Goal: Find contact information: Find contact information

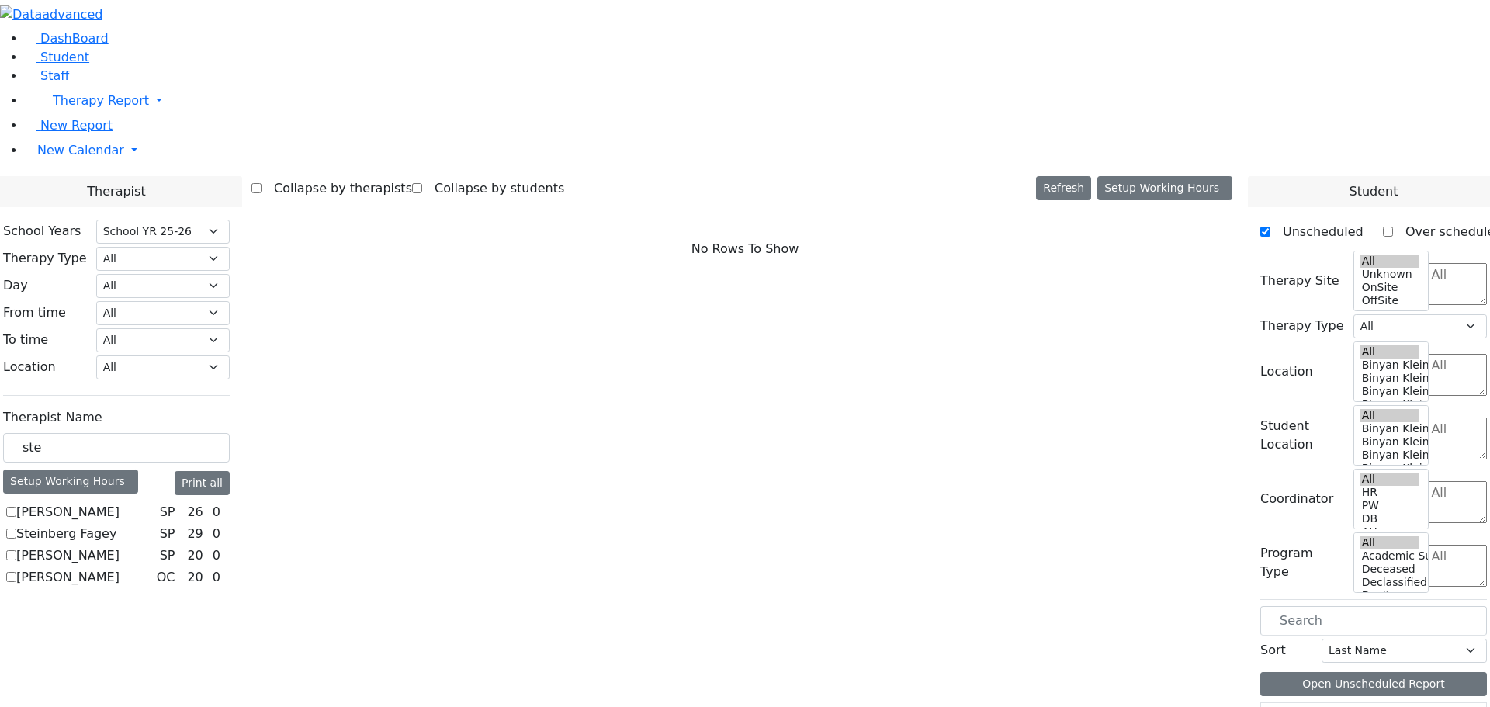
select select "212"
drag, startPoint x: 115, startPoint y: 261, endPoint x: 35, endPoint y: 282, distance: 82.4
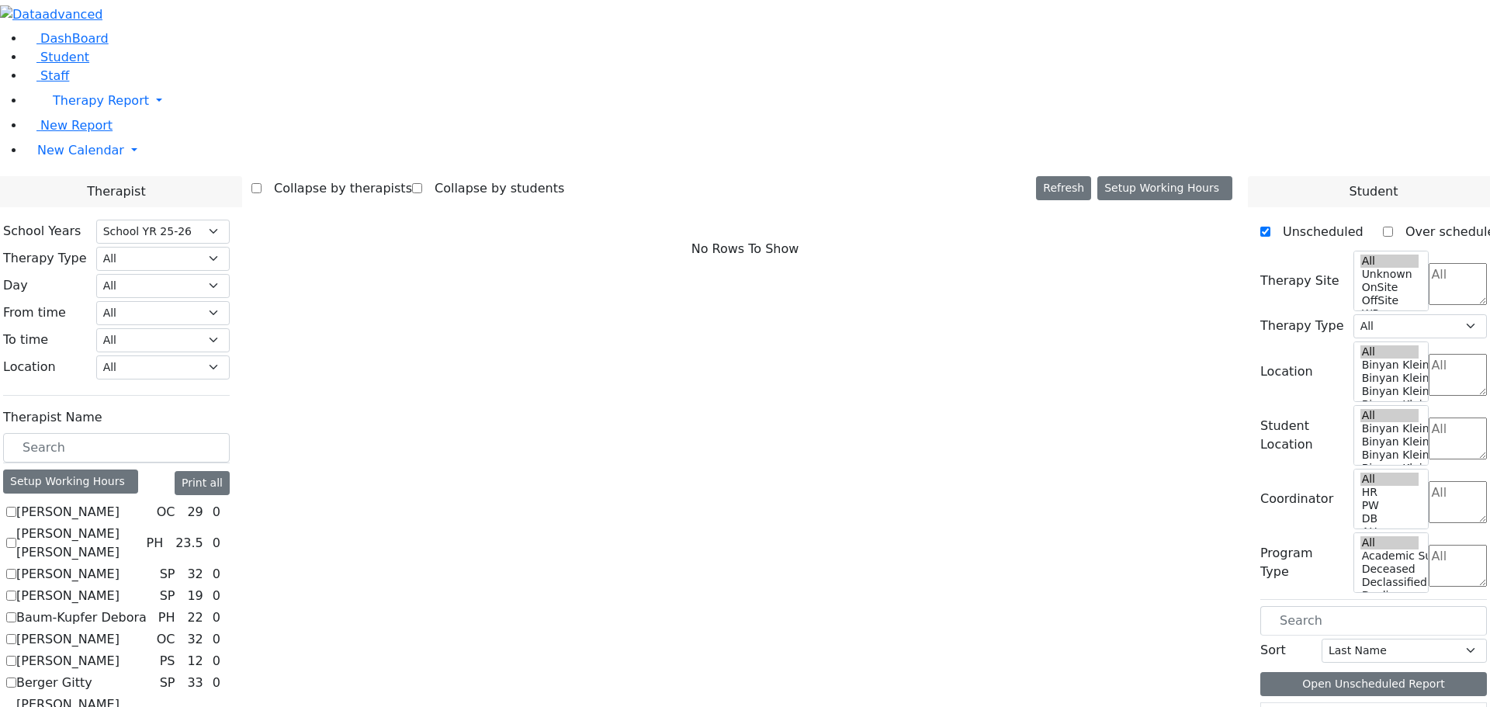
click at [242, 176] on div "Therapist" at bounding box center [116, 191] width 251 height 31
click at [138, 433] on input "text" at bounding box center [116, 447] width 227 height 29
click at [1112, 176] on button "Setup Working Hours" at bounding box center [1164, 188] width 135 height 24
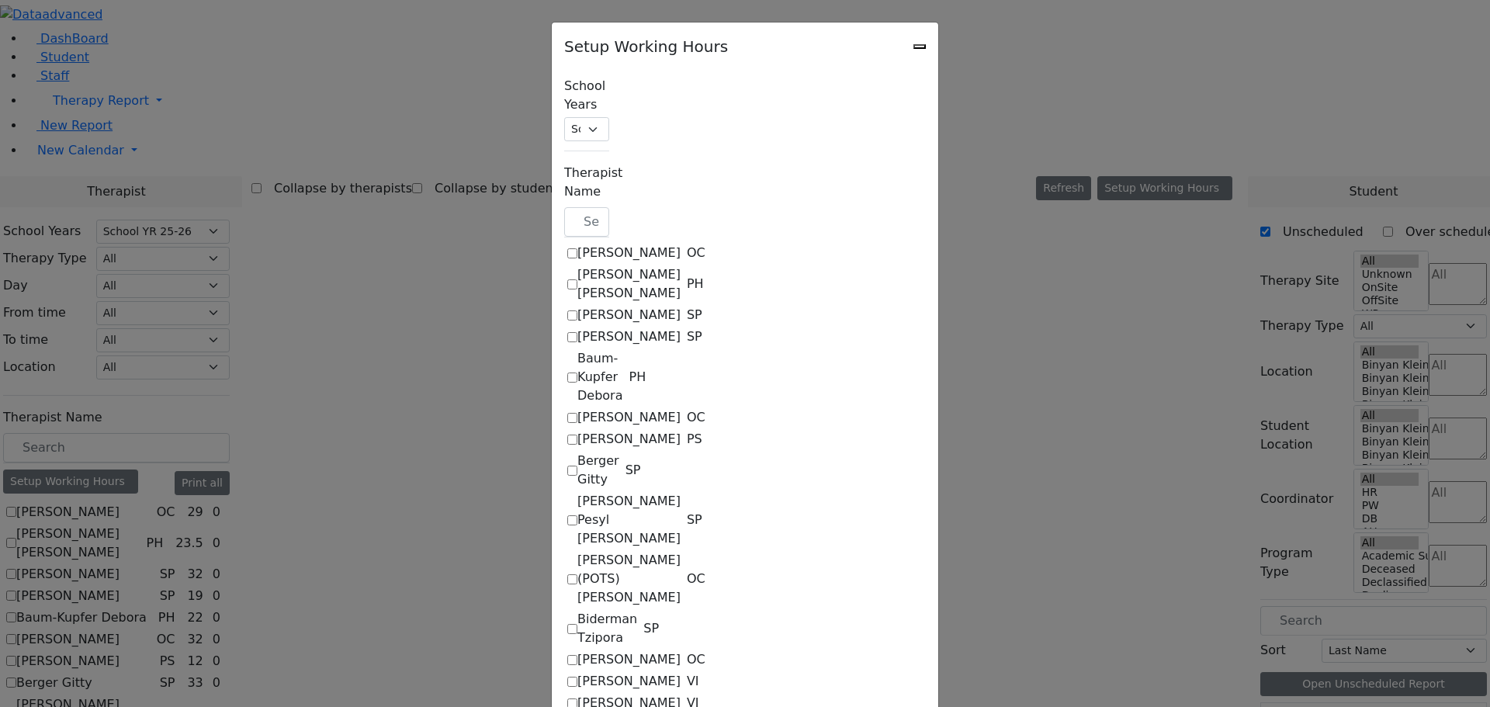
click at [938, 34] on div "Setup Working Hours" at bounding box center [745, 41] width 386 height 39
click at [938, 46] on div "Setup Working Hours" at bounding box center [745, 41] width 386 height 39
click at [938, 43] on div "Setup Working Hours" at bounding box center [745, 41] width 386 height 39
click at [919, 47] on icon "Close" at bounding box center [919, 47] width 0 height 0
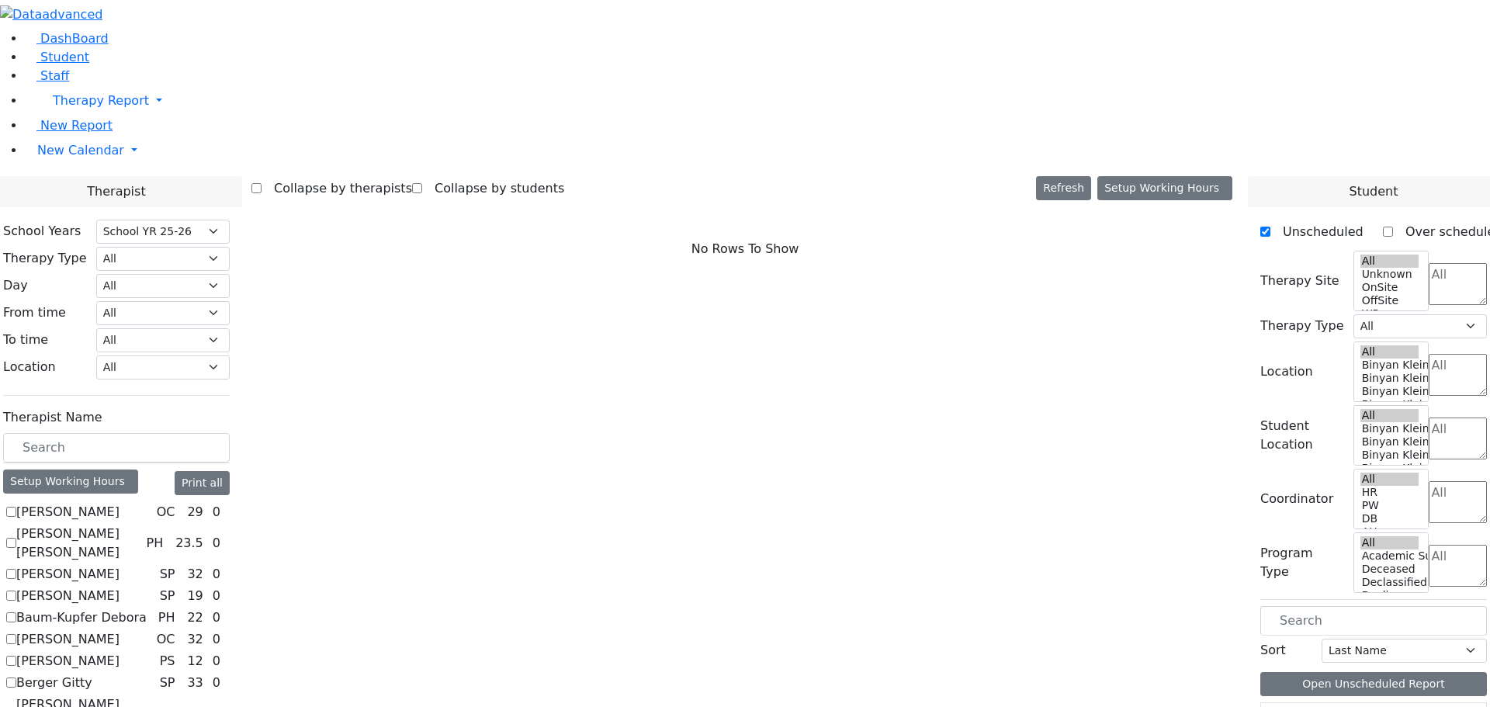
click at [1, 223] on aside "DashBoard Student Staff Therapy Report Student Old Calendar" at bounding box center [745, 111] width 1490 height 223
click at [31, 223] on aside "DashBoard Student Staff Therapy Report Student Old Calendar" at bounding box center [745, 111] width 1490 height 223
click at [140, 182] on span "Therapist" at bounding box center [116, 191] width 58 height 19
click at [85, 176] on div "Therapist" at bounding box center [116, 191] width 251 height 31
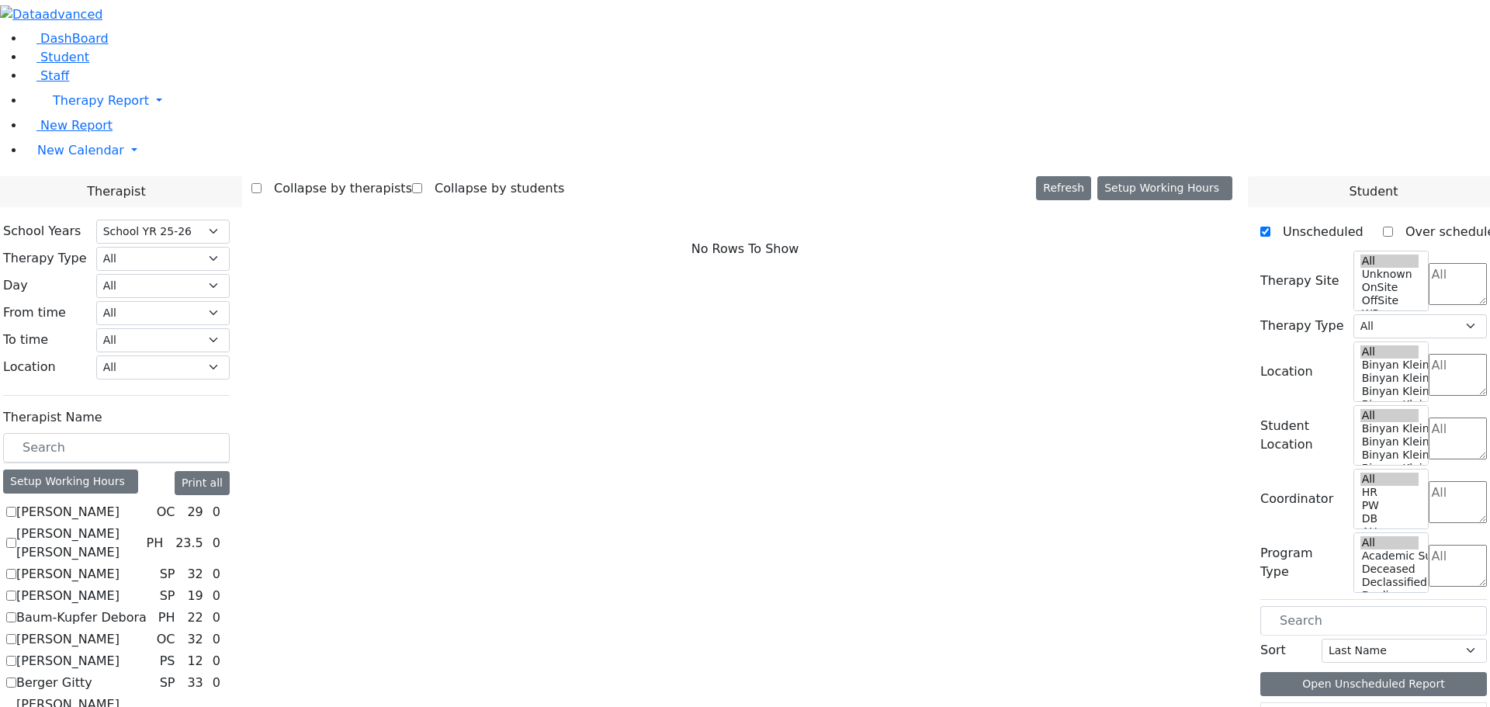
checkbox input "true"
select select "3"
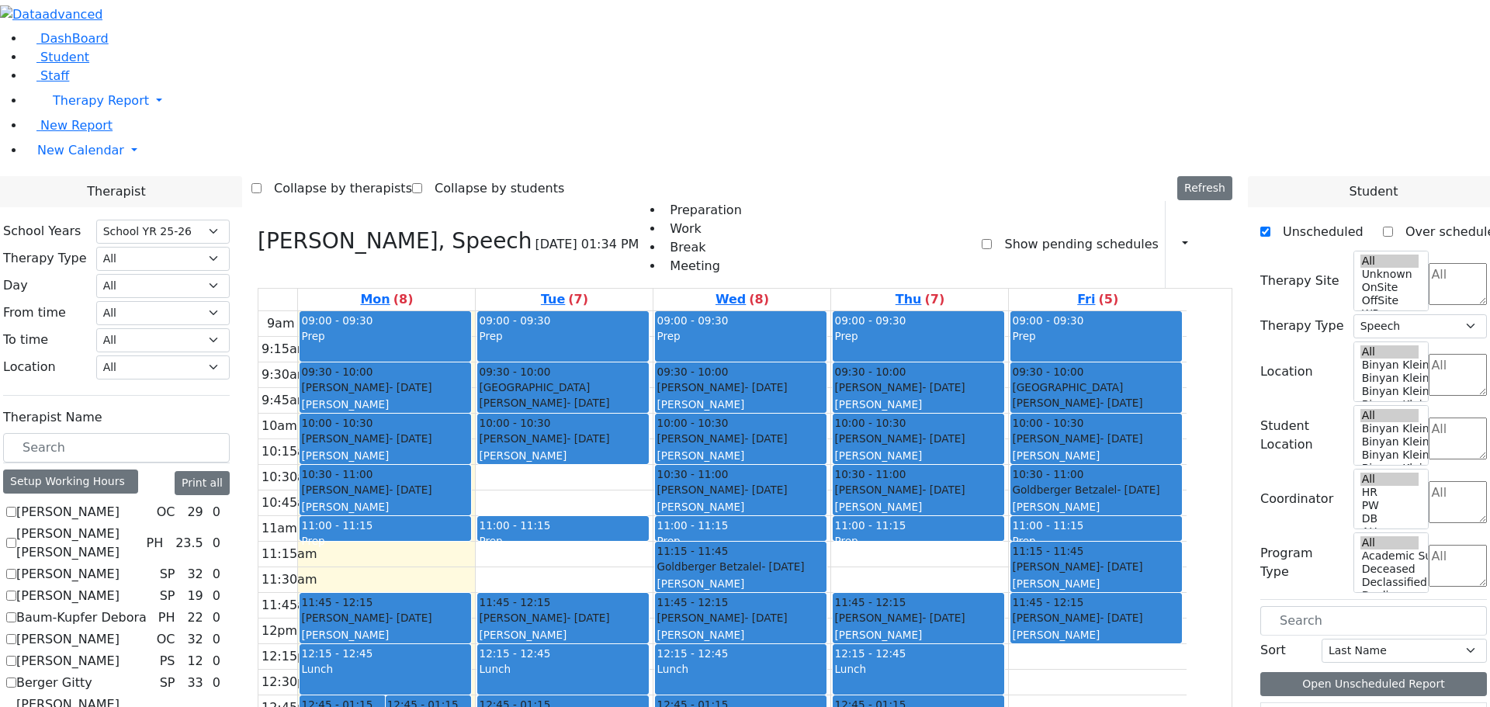
click at [145, 182] on span "Therapist" at bounding box center [116, 191] width 58 height 19
click at [81, 249] on label "Therapy Type" at bounding box center [45, 258] width 84 height 19
click at [87, 249] on label "Therapy Type" at bounding box center [45, 258] width 84 height 19
click at [230, 220] on select "Select School YR Summer YR 25 School YR 25-26 Summer YR 25 School YR 24-25 Summ…" at bounding box center [162, 232] width 133 height 24
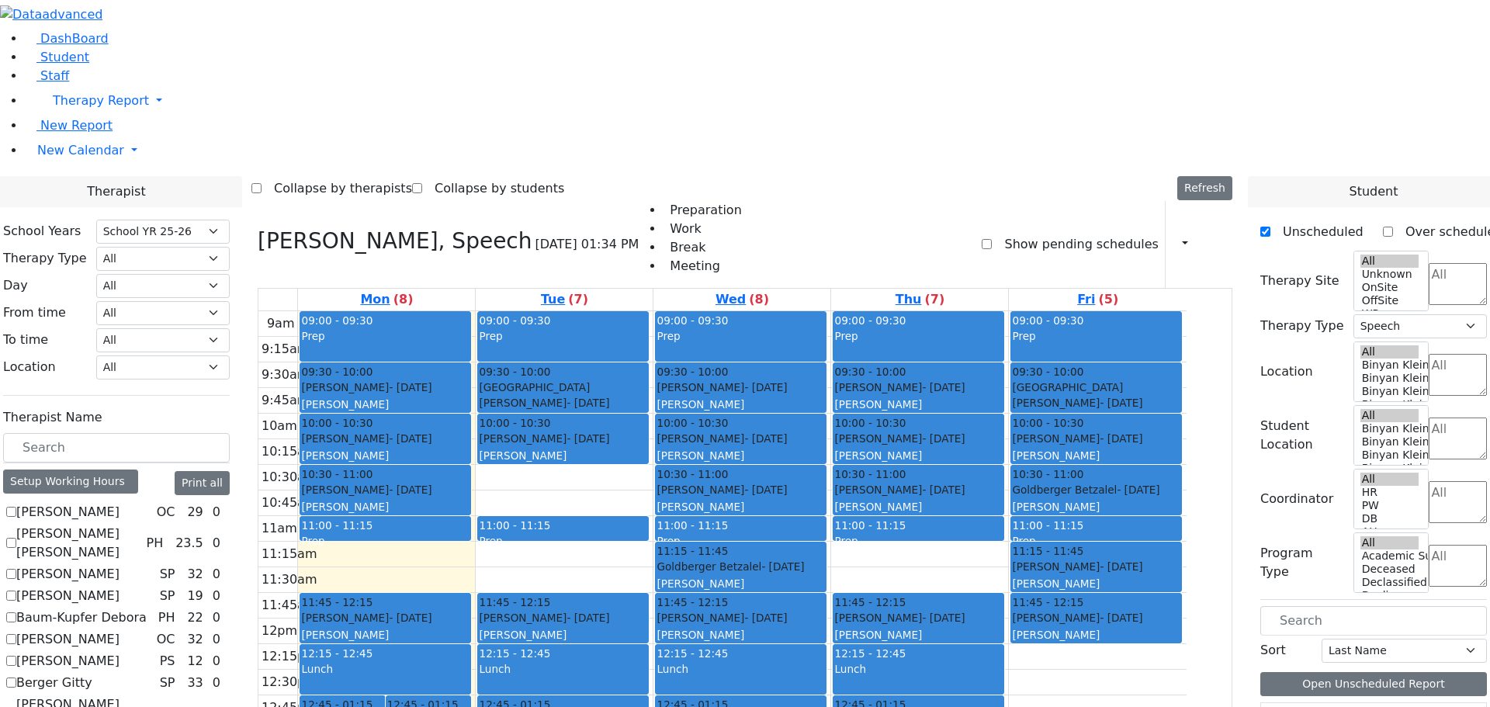
click at [31, 223] on aside "DashBoard Student Staff Therapy Report Student Old Calendar" at bounding box center [745, 111] width 1490 height 223
click at [76, 433] on input "text" at bounding box center [116, 447] width 227 height 29
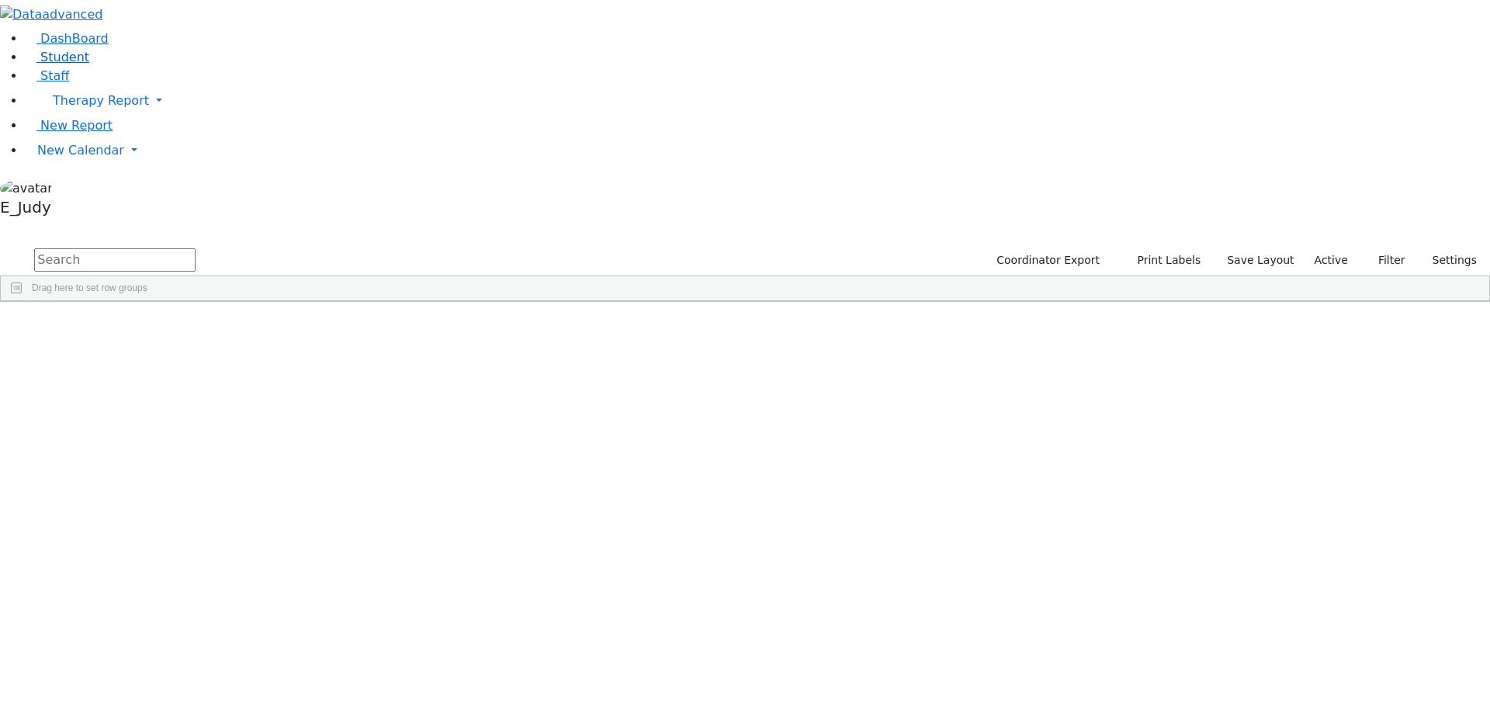
click at [76, 64] on link "Student" at bounding box center [57, 57] width 64 height 15
click at [195, 248] on input "text" at bounding box center [114, 259] width 161 height 23
type input "weiss"
click at [69, 83] on link "Staff" at bounding box center [47, 75] width 44 height 15
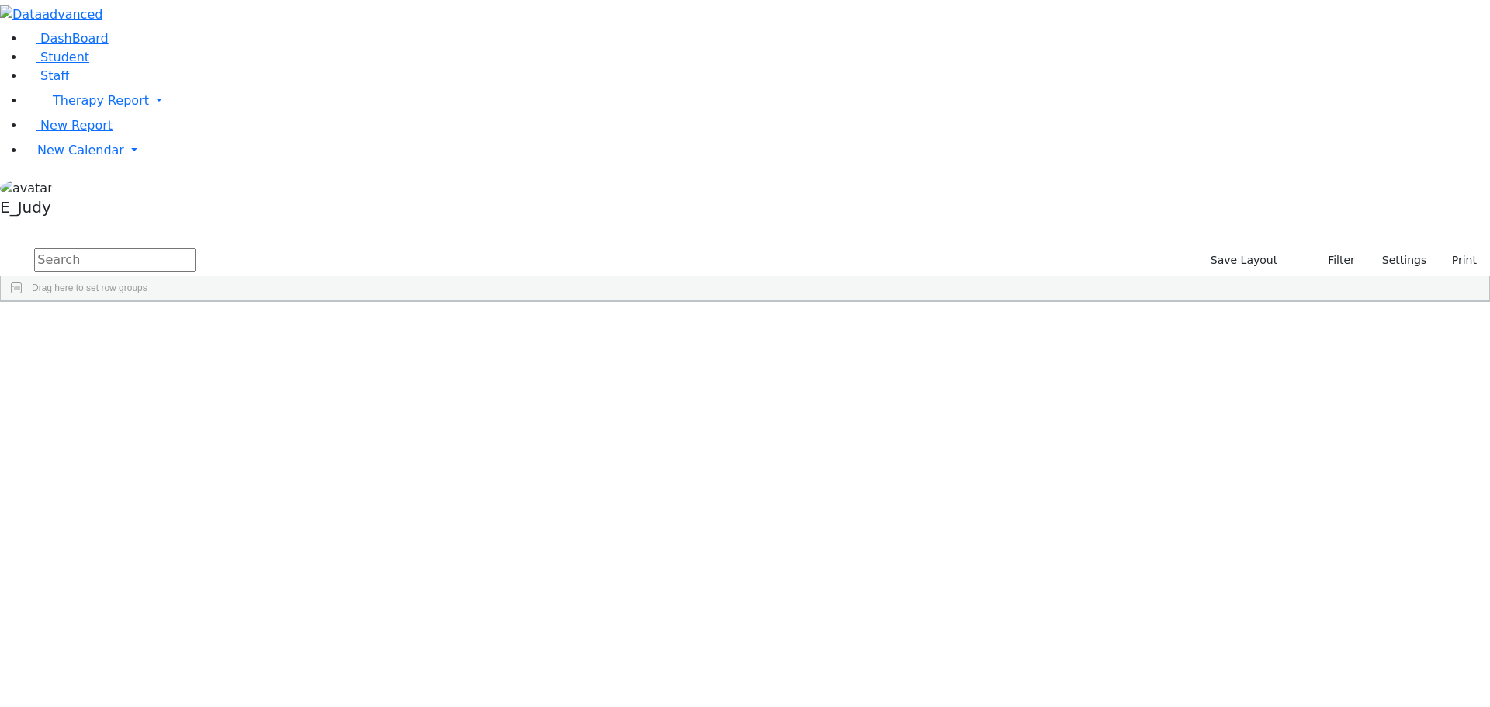
click at [195, 248] on input "text" at bounding box center [114, 259] width 161 height 23
click at [637, 392] on div "(845) 907-1214" at bounding box center [591, 403] width 92 height 22
click at [179, 500] on div "Weiss" at bounding box center [134, 511] width 92 height 22
click at [637, 500] on div "845-395-4612" at bounding box center [591, 511] width 92 height 22
click at [179, 631] on div "Weiss" at bounding box center [134, 642] width 92 height 22
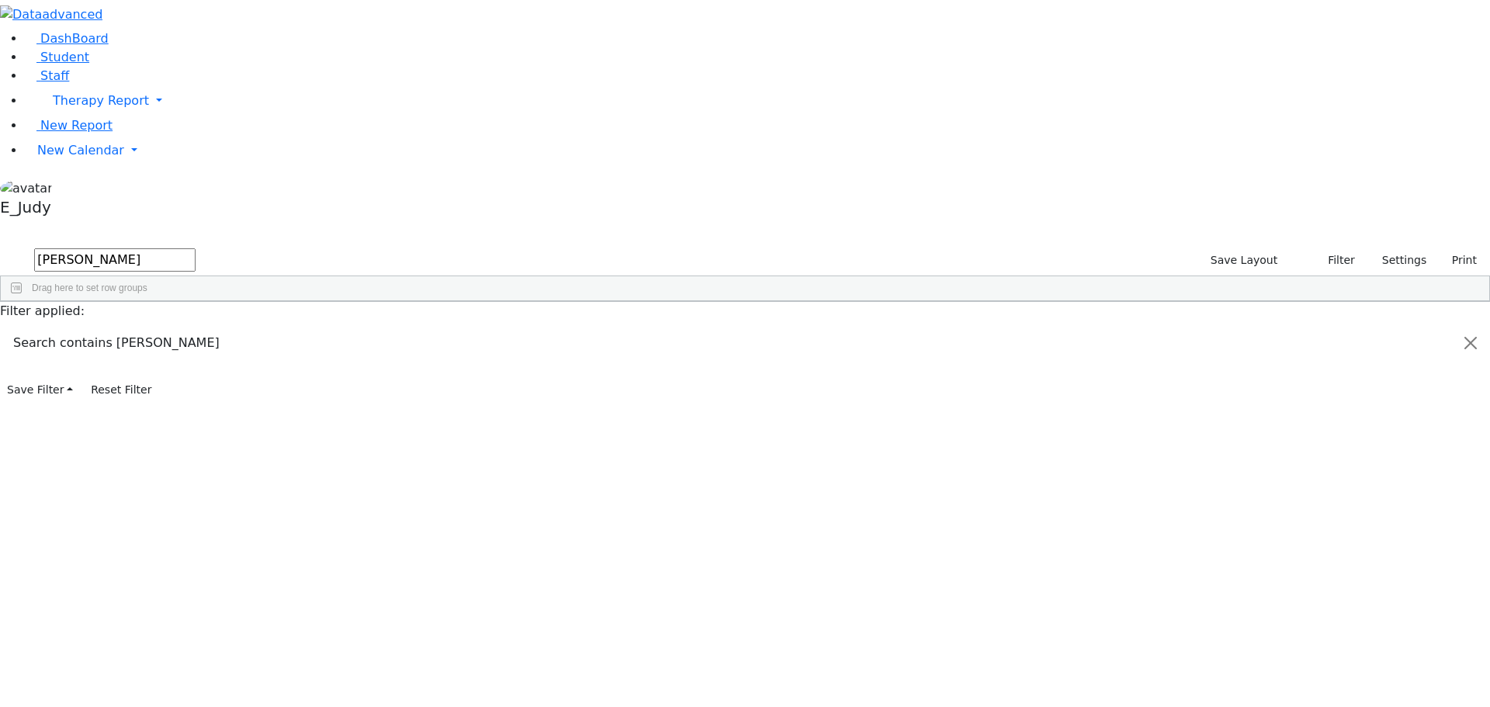
click at [637, 631] on div "(845) 776-9738" at bounding box center [591, 642] width 92 height 22
drag, startPoint x: 251, startPoint y: 69, endPoint x: 206, endPoint y: 64, distance: 44.5
click at [195, 248] on input "weiss" at bounding box center [114, 259] width 161 height 23
type input "dru"
drag, startPoint x: 228, startPoint y: 66, endPoint x: 205, endPoint y: 57, distance: 25.1
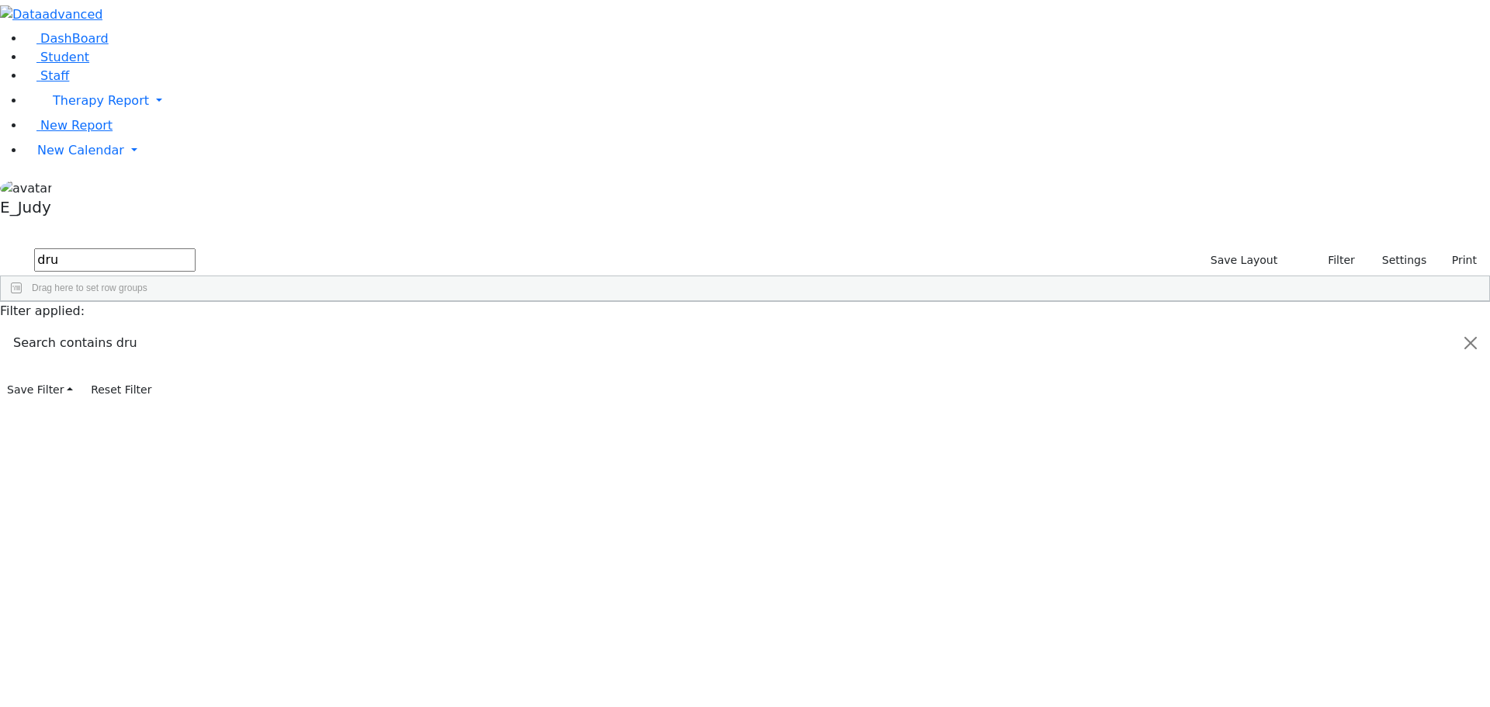
click at [195, 246] on form "dru" at bounding box center [97, 260] width 195 height 29
drag, startPoint x: 254, startPoint y: 65, endPoint x: 186, endPoint y: 63, distance: 68.3
click at [186, 246] on form "stie" at bounding box center [97, 260] width 195 height 29
type input "s"
click at [637, 348] on div "(845) 655-7055" at bounding box center [591, 359] width 92 height 22
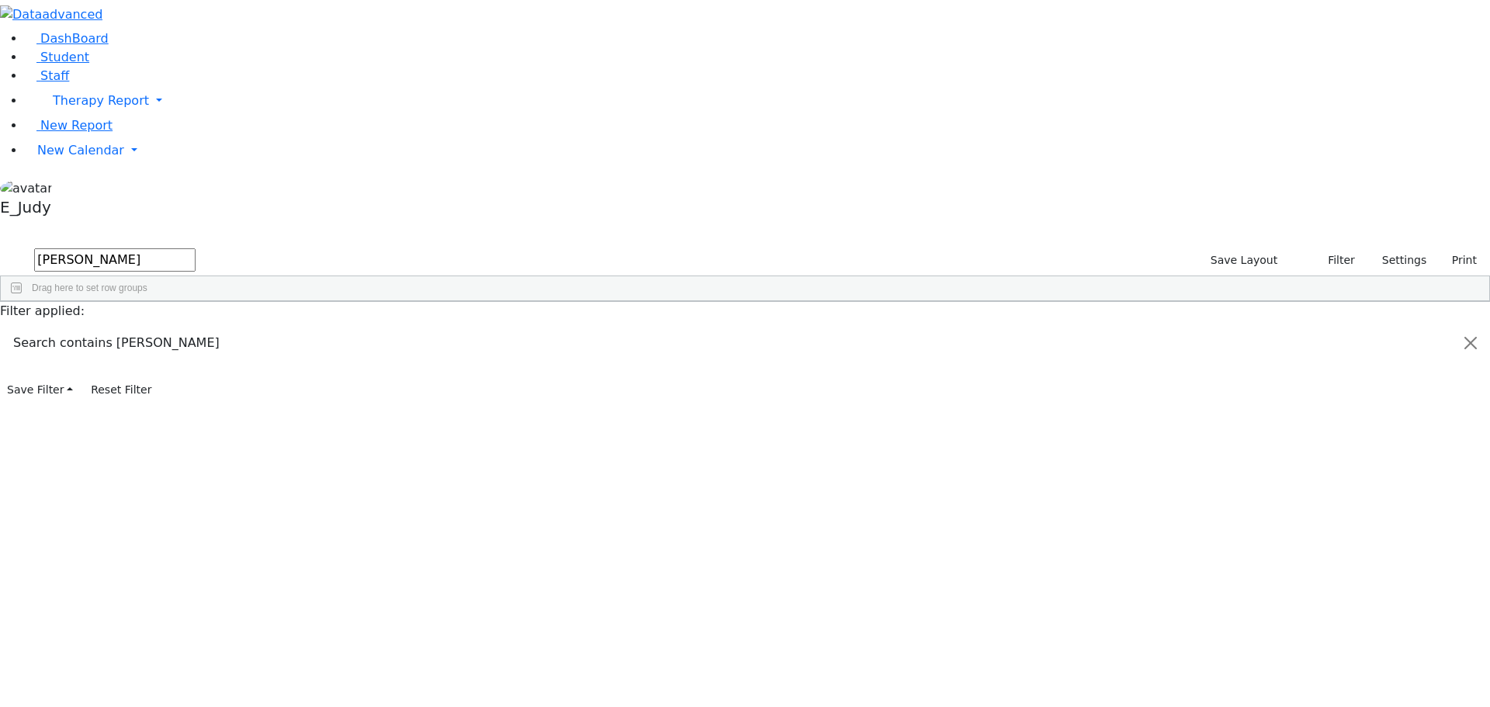
drag, startPoint x: 259, startPoint y: 64, endPoint x: 194, endPoint y: 57, distance: 65.6
click at [194, 246] on form "katz" at bounding box center [97, 260] width 195 height 29
click at [179, 327] on div "Saal" at bounding box center [134, 338] width 92 height 22
drag, startPoint x: 235, startPoint y: 61, endPoint x: 175, endPoint y: 60, distance: 60.5
click at [175, 60] on div "DashBoard Student Staff Therapy Report Student Old Calendar Report E_Judy" at bounding box center [745, 201] width 1490 height 402
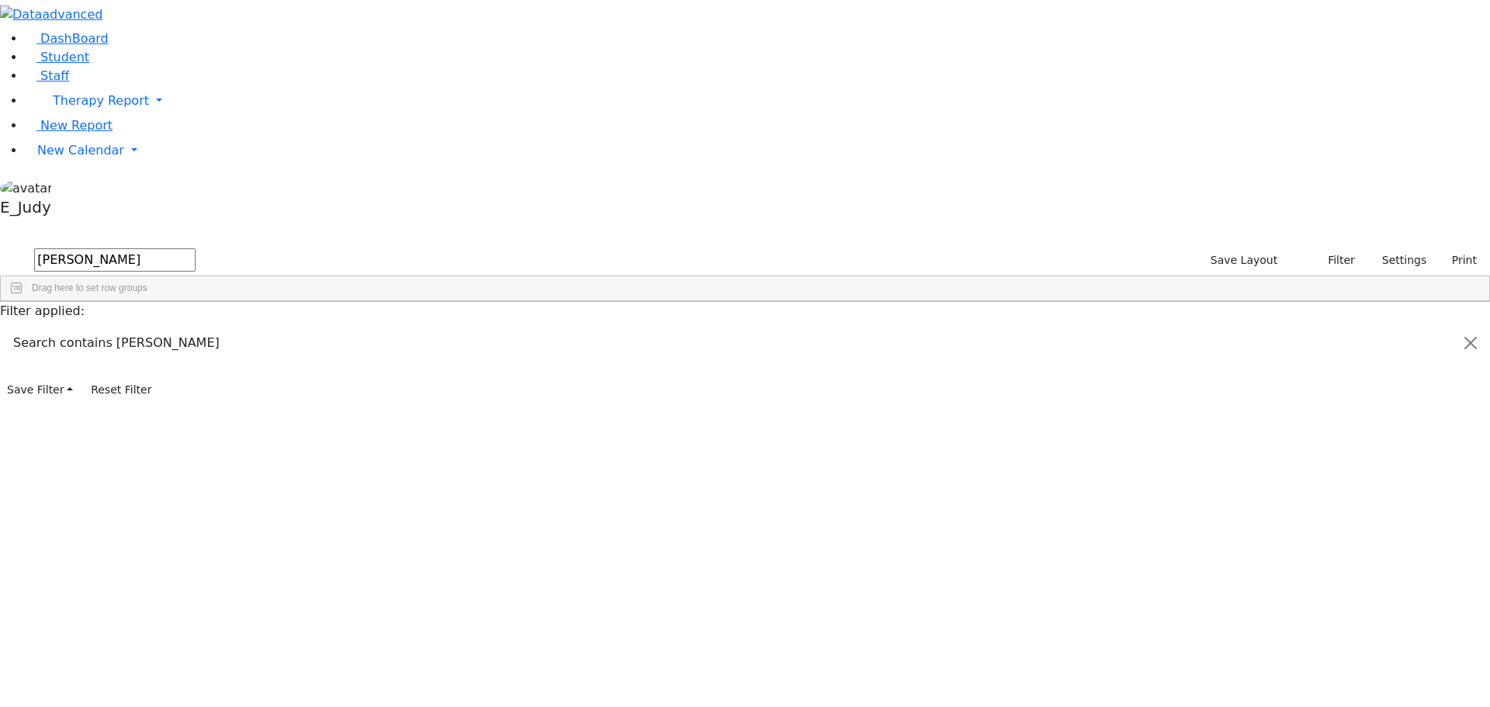
drag, startPoint x: 254, startPoint y: 71, endPoint x: 168, endPoint y: 56, distance: 88.1
click at [168, 56] on div "DashBoard Student Staff Therapy Report Student Old Calendar Report E_Judy" at bounding box center [745, 201] width 1490 height 402
drag, startPoint x: 242, startPoint y: 69, endPoint x: 199, endPoint y: 66, distance: 43.6
click at [195, 246] on form "berk" at bounding box center [97, 260] width 195 height 29
drag, startPoint x: 246, startPoint y: 61, endPoint x: 191, endPoint y: 43, distance: 57.9
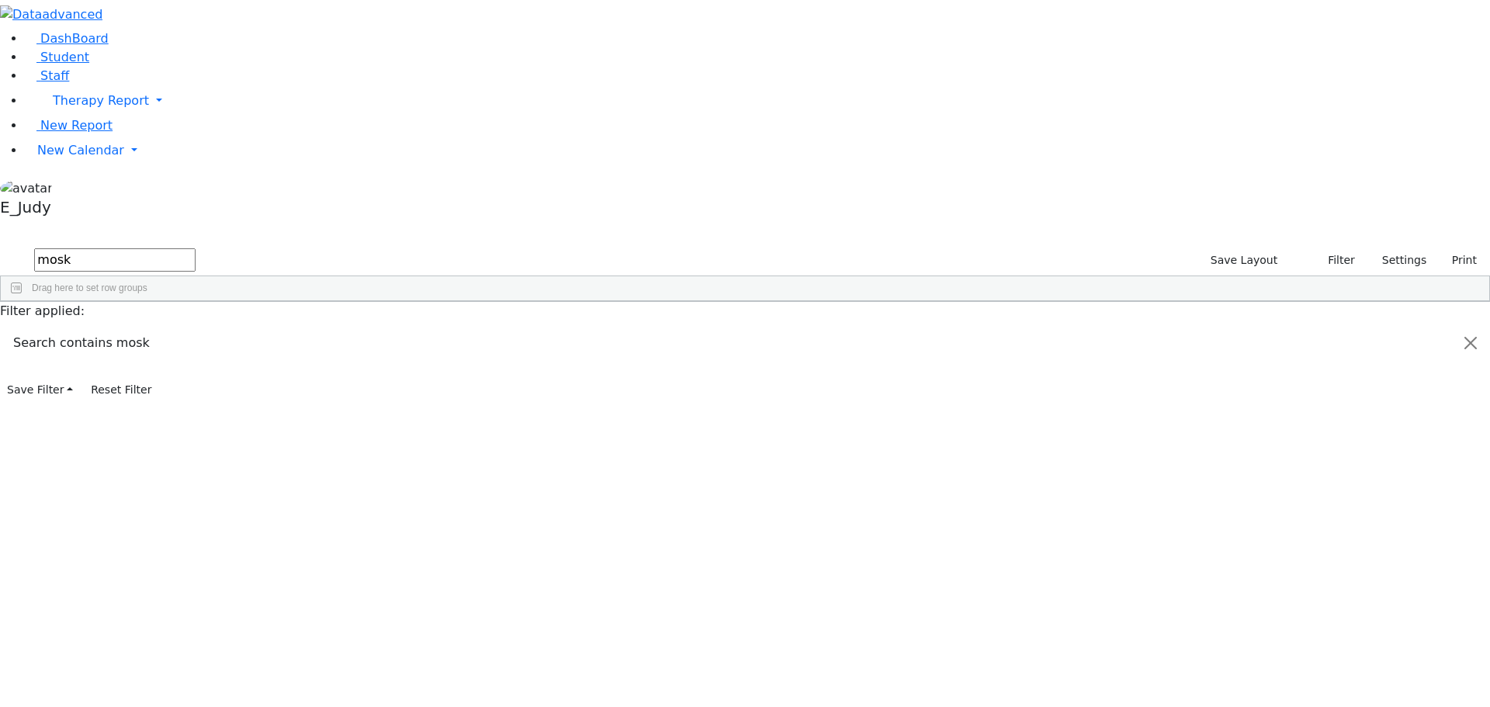
click at [191, 43] on div "DashBoard Student Staff Therapy Report Student Old Calendar Report E_Judy" at bounding box center [745, 201] width 1490 height 402
type input "s"
click at [728, 587] on div "---" at bounding box center [683, 598] width 92 height 22
drag, startPoint x: 247, startPoint y: 64, endPoint x: 174, endPoint y: 58, distance: 74.0
click at [174, 58] on div "DashBoard Student Staff Therapy Report Student Old Calendar Report E_Judy" at bounding box center [745, 201] width 1490 height 402
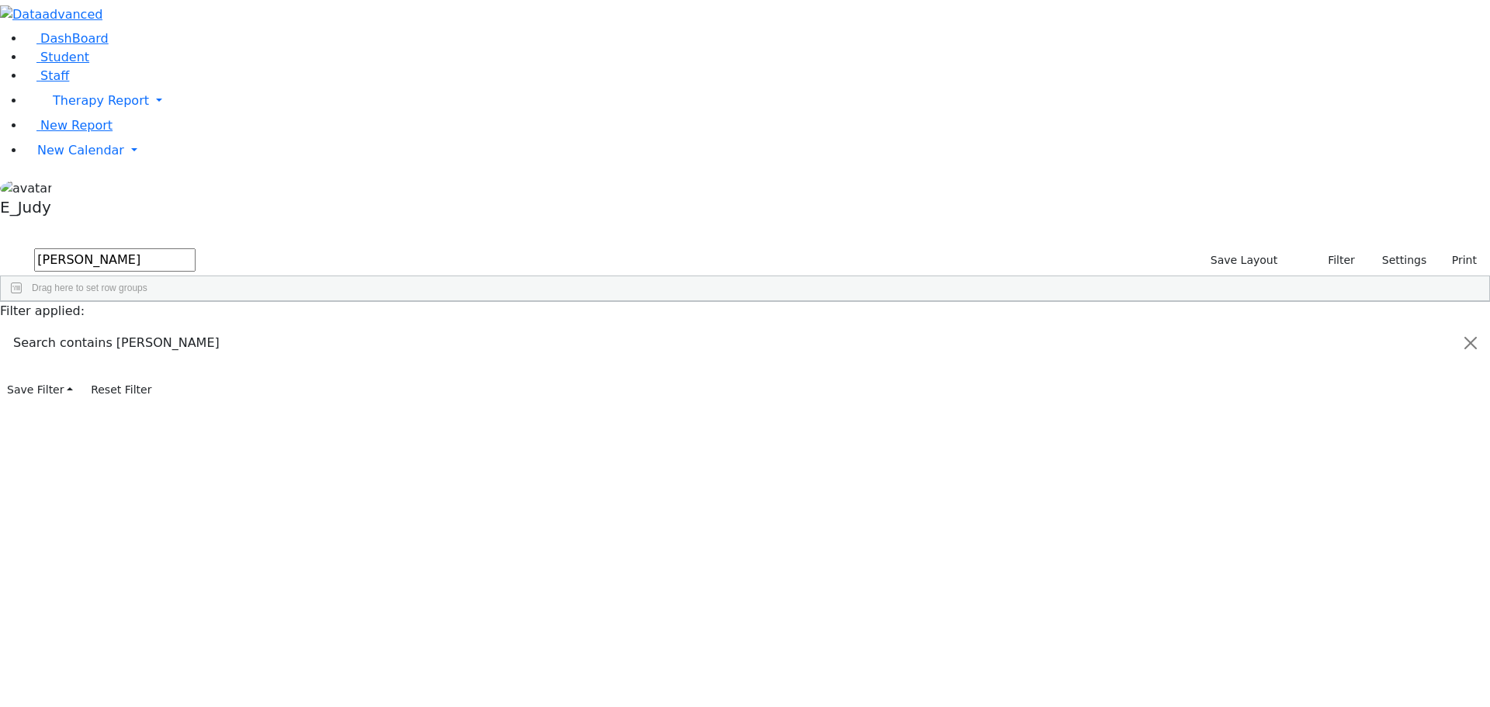
click at [637, 348] on div "(845) 806-1386" at bounding box center [591, 359] width 92 height 22
drag, startPoint x: 250, startPoint y: 61, endPoint x: 189, endPoint y: 33, distance: 67.4
click at [189, 33] on div "DashBoard Student Staff Therapy Report Student Old Calendar Report E_Judy" at bounding box center [745, 201] width 1490 height 402
click at [637, 587] on div "845-502-5122" at bounding box center [591, 598] width 92 height 22
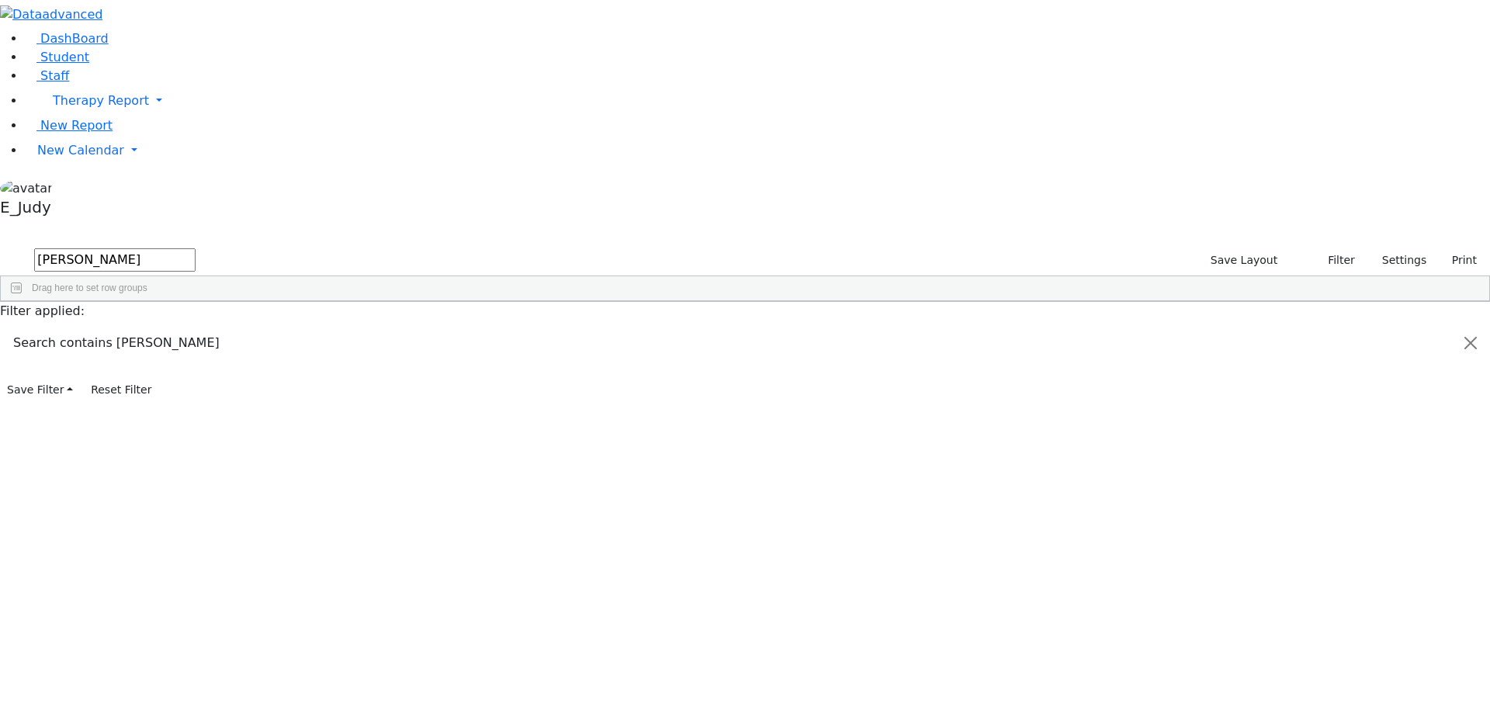
drag, startPoint x: 255, startPoint y: 62, endPoint x: 204, endPoint y: 54, distance: 51.8
click at [195, 246] on form "weiss" at bounding box center [97, 260] width 195 height 29
click at [637, 327] on div "(845) 337-1829" at bounding box center [591, 338] width 92 height 22
drag, startPoint x: 236, startPoint y: 58, endPoint x: 199, endPoint y: 55, distance: 36.6
click at [195, 246] on form "kohn" at bounding box center [97, 260] width 195 height 29
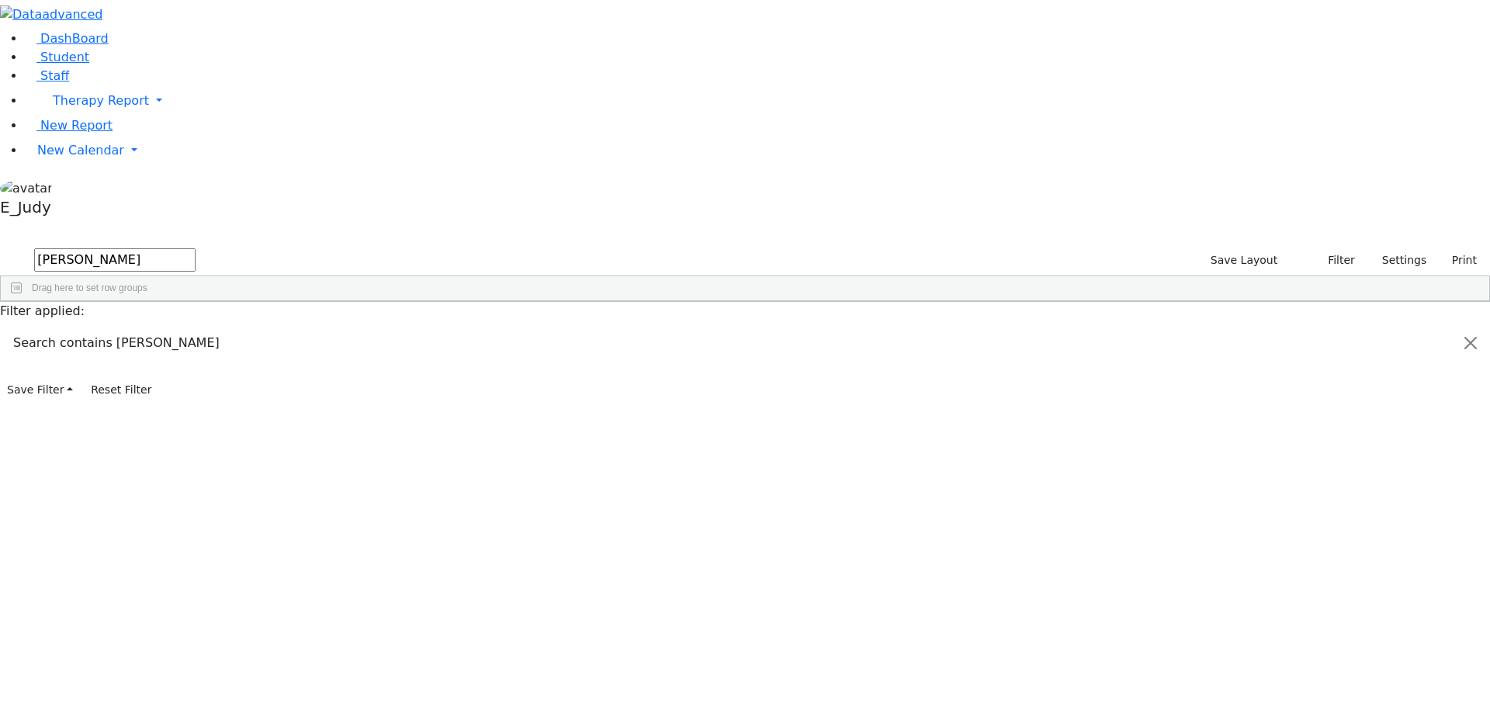
click at [195, 248] on input "kohn" at bounding box center [114, 259] width 161 height 23
drag, startPoint x: 209, startPoint y: 60, endPoint x: 239, endPoint y: 67, distance: 30.3
click at [195, 248] on input "kohn" at bounding box center [114, 259] width 161 height 23
drag, startPoint x: 207, startPoint y: 69, endPoint x: 235, endPoint y: 58, distance: 30.0
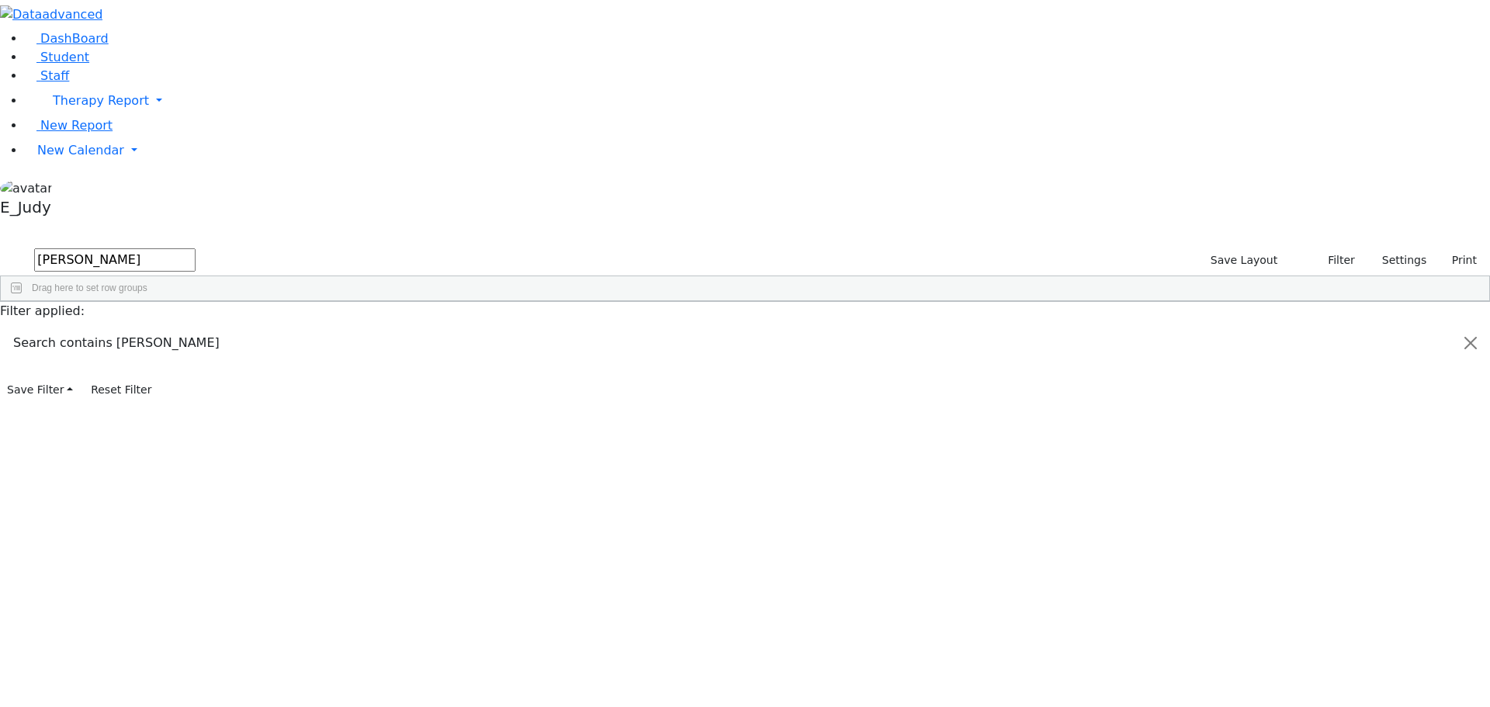
click at [195, 248] on input "kohn" at bounding box center [114, 259] width 161 height 23
type input "weiss"
click at [637, 522] on div "(845) 570-3523" at bounding box center [591, 533] width 92 height 22
click at [637, 500] on div "845-395-4612" at bounding box center [591, 511] width 92 height 22
